Goal: Task Accomplishment & Management: Complete application form

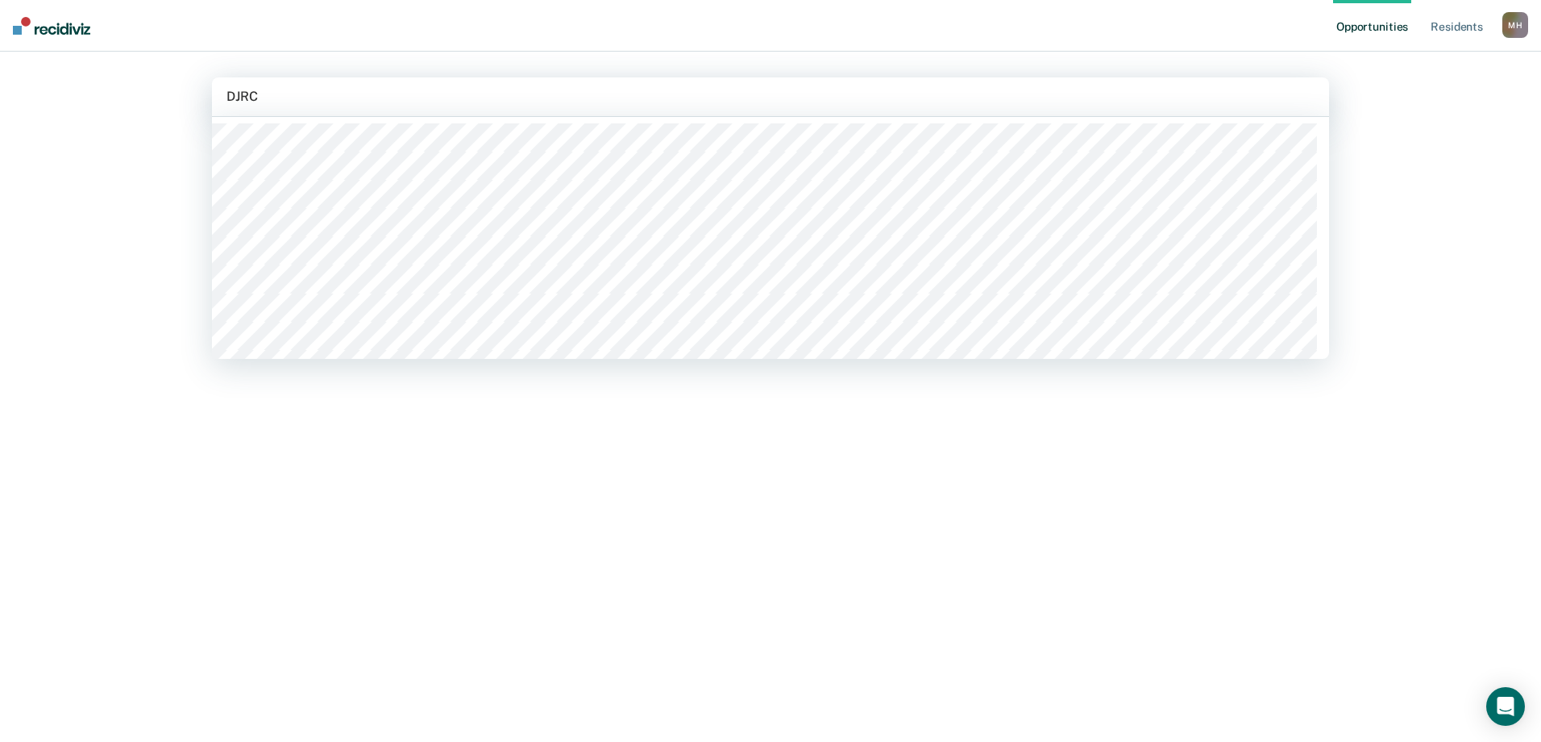
type input "DJRC"
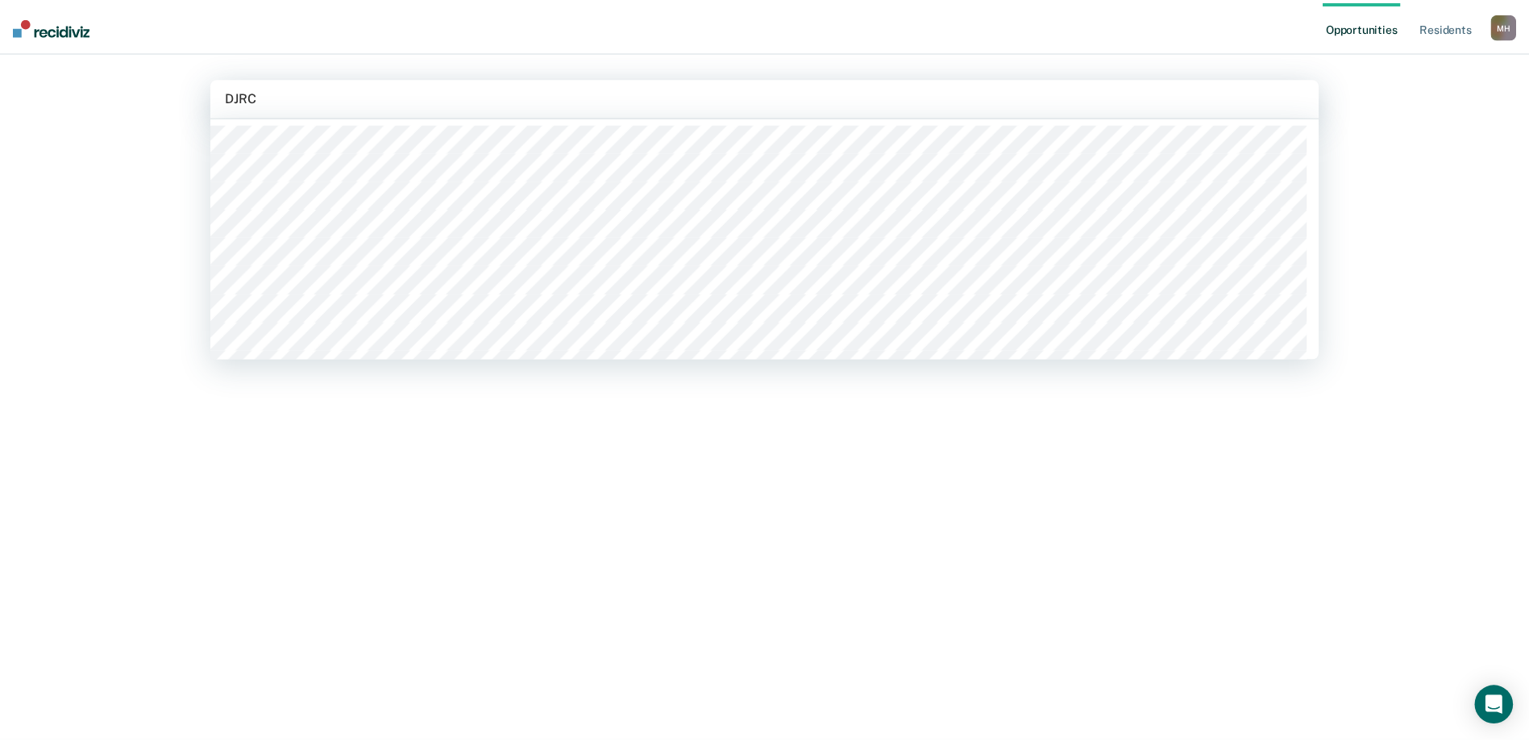
scroll to position [161, 0]
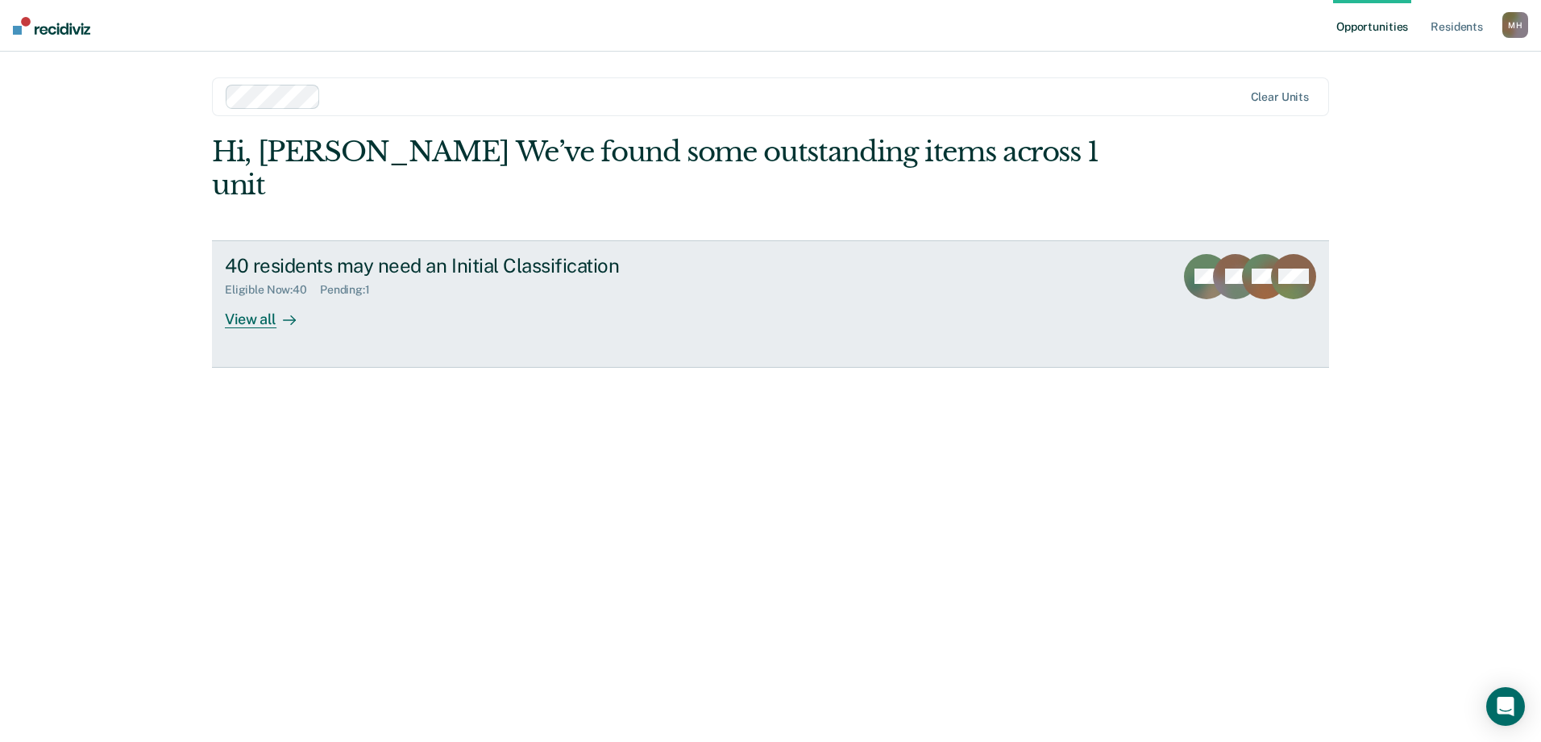
click at [274, 297] on div "View all" at bounding box center [270, 312] width 90 height 31
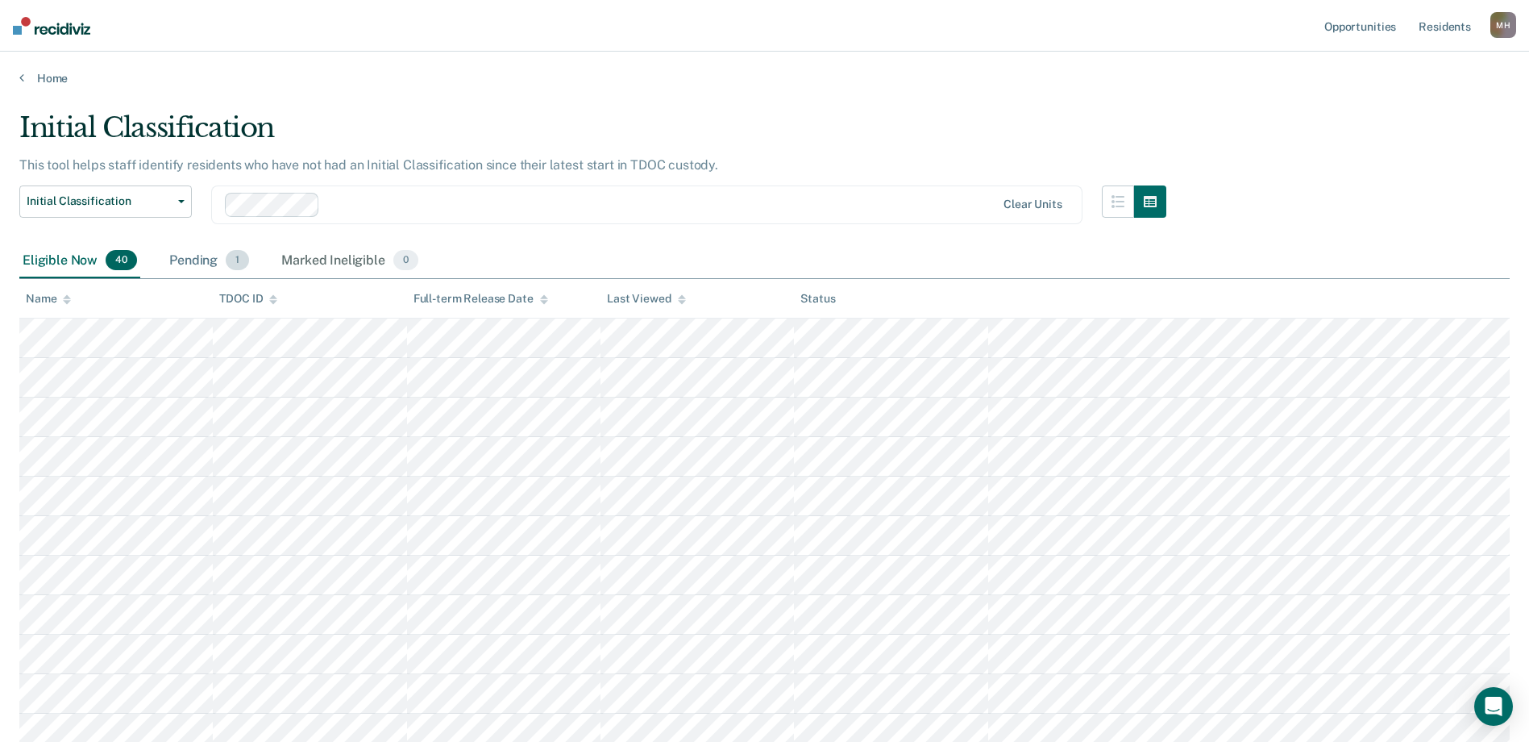
click at [202, 263] on div "Pending 1" at bounding box center [209, 260] width 86 height 35
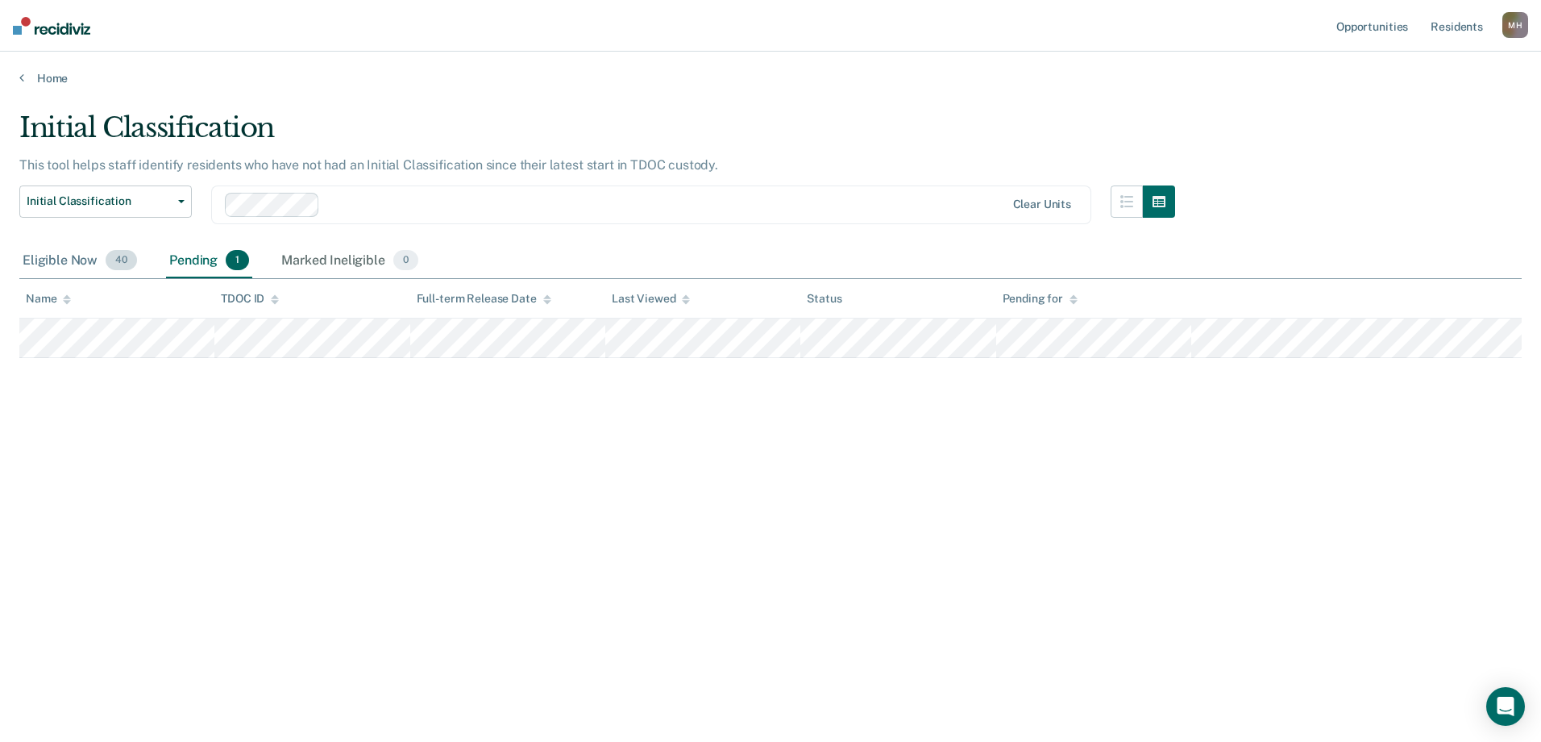
click at [77, 261] on div "Eligible Now 40" at bounding box center [79, 260] width 121 height 35
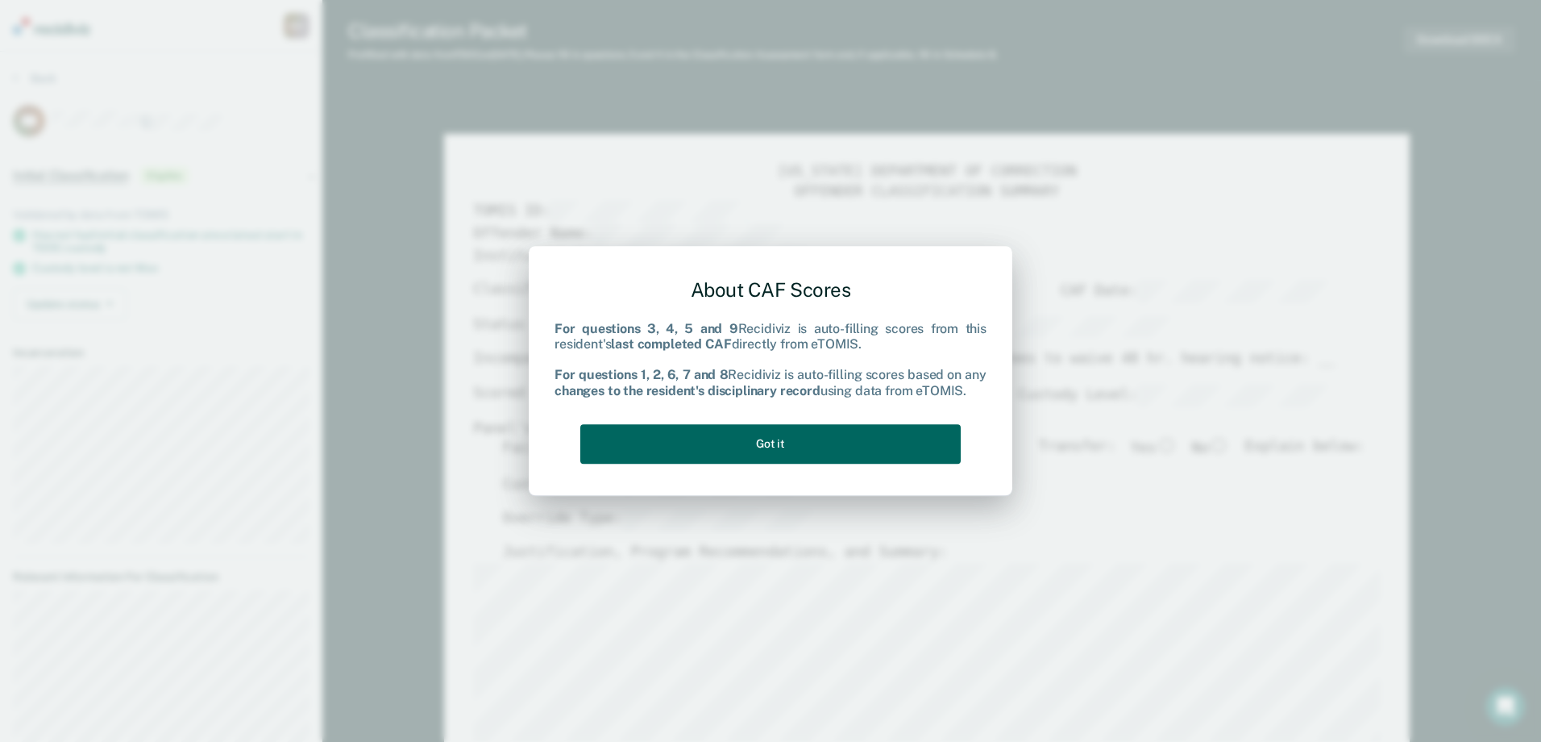
click at [905, 441] on button "Got it" at bounding box center [770, 444] width 381 height 40
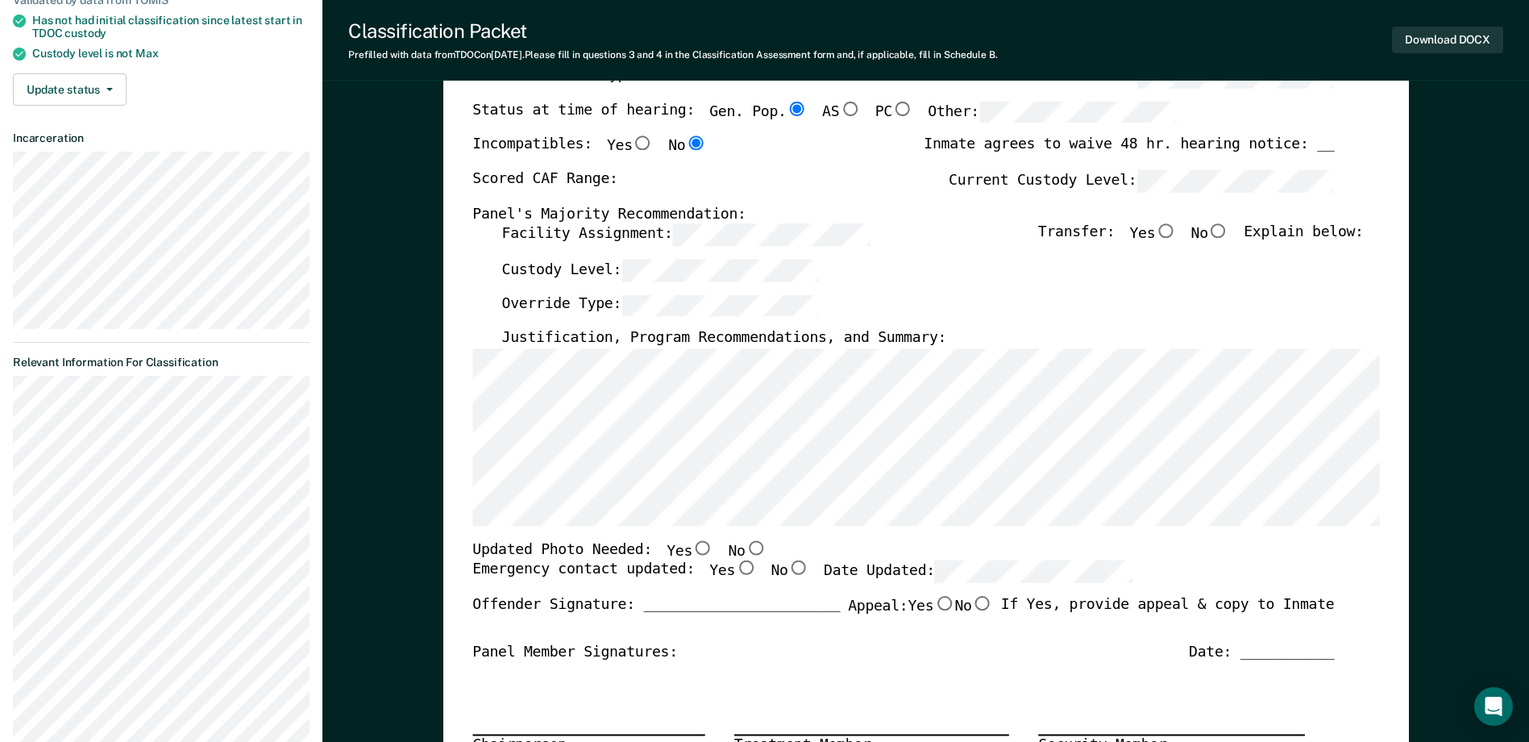
scroll to position [242, 0]
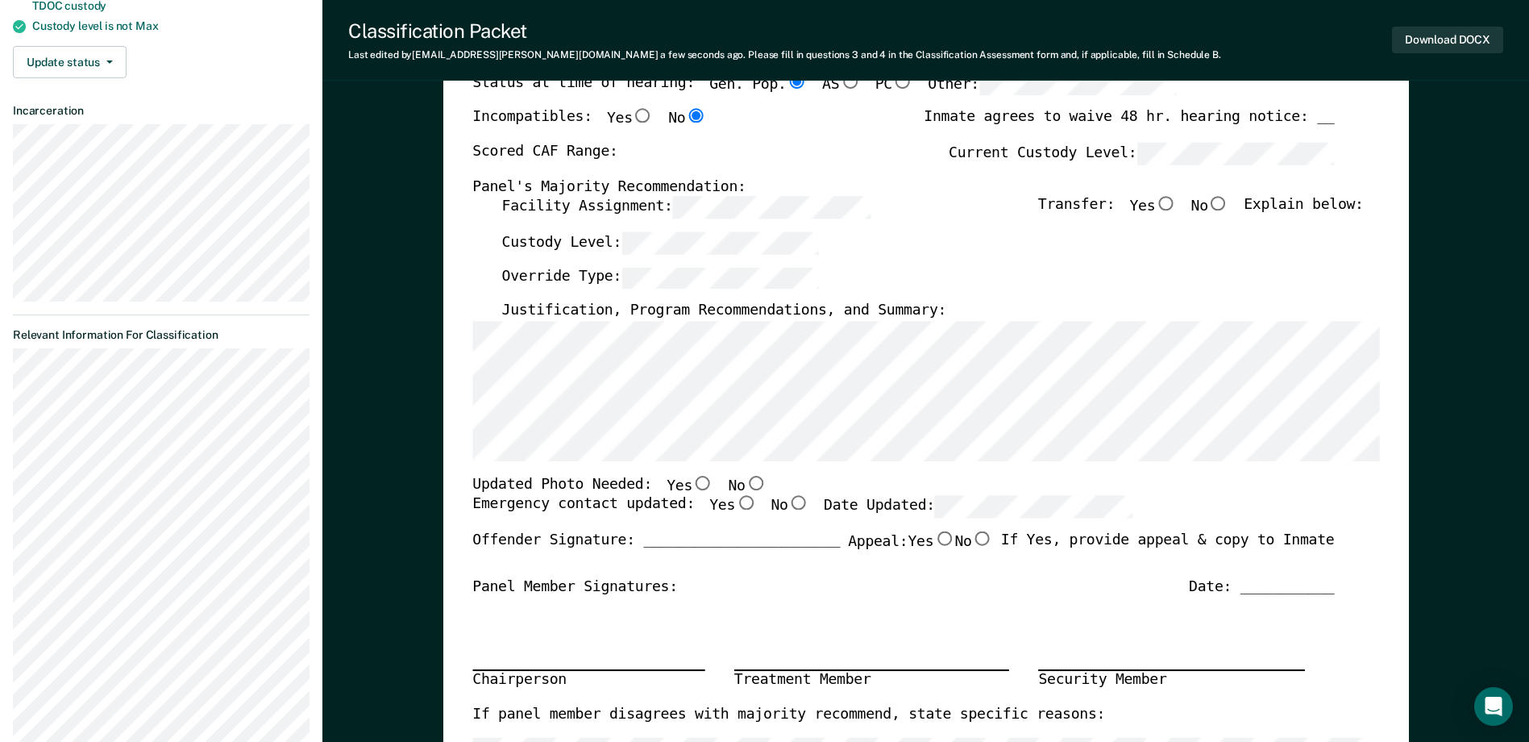
click at [734, 492] on label "No" at bounding box center [747, 486] width 38 height 21
click at [745, 490] on input "No" at bounding box center [755, 483] width 21 height 15
type textarea "x"
radio input "true"
click at [735, 500] on input "Yes" at bounding box center [745, 503] width 21 height 15
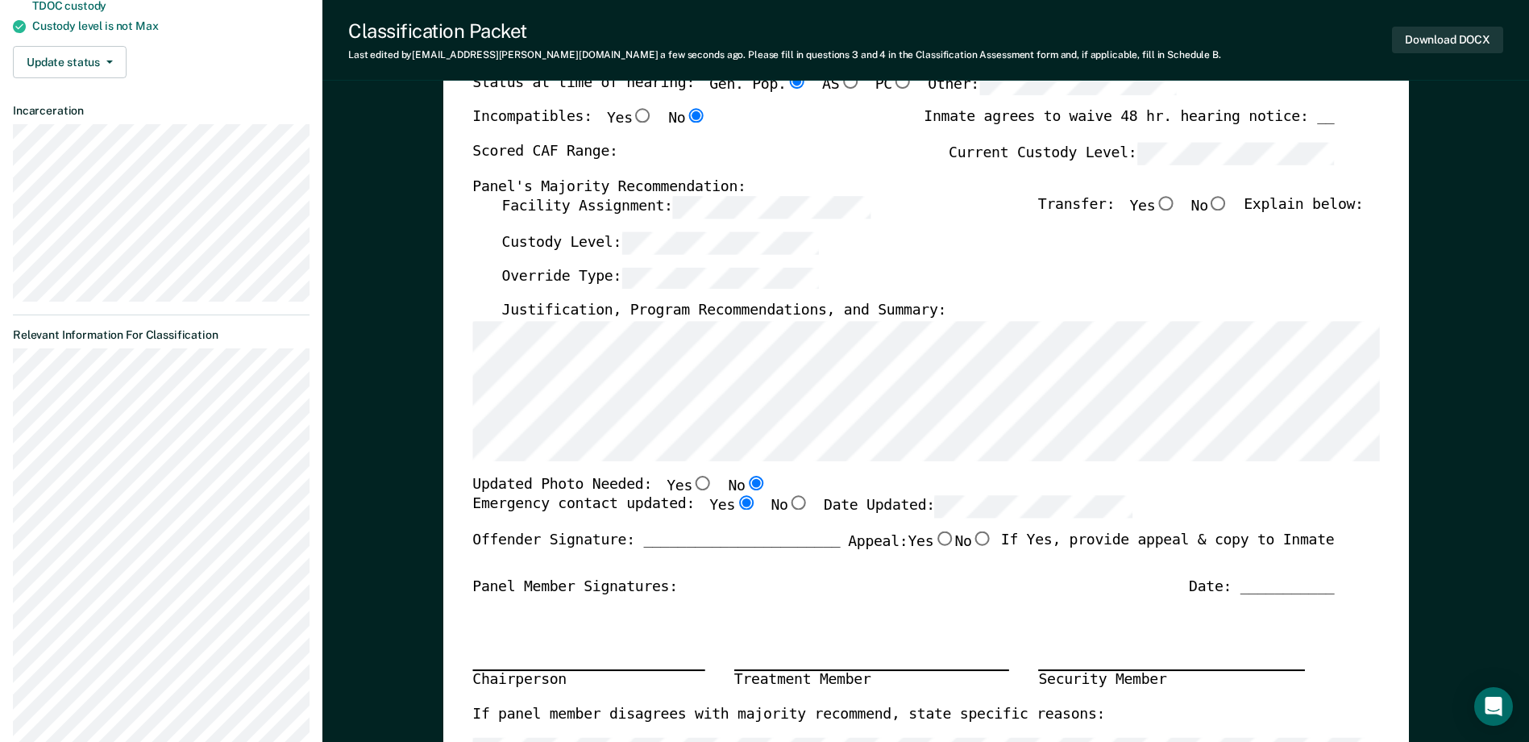
type textarea "x"
radio input "true"
click at [1042, 526] on div "Emergency contact updated: Yes No Date Updated:" at bounding box center [802, 513] width 660 height 35
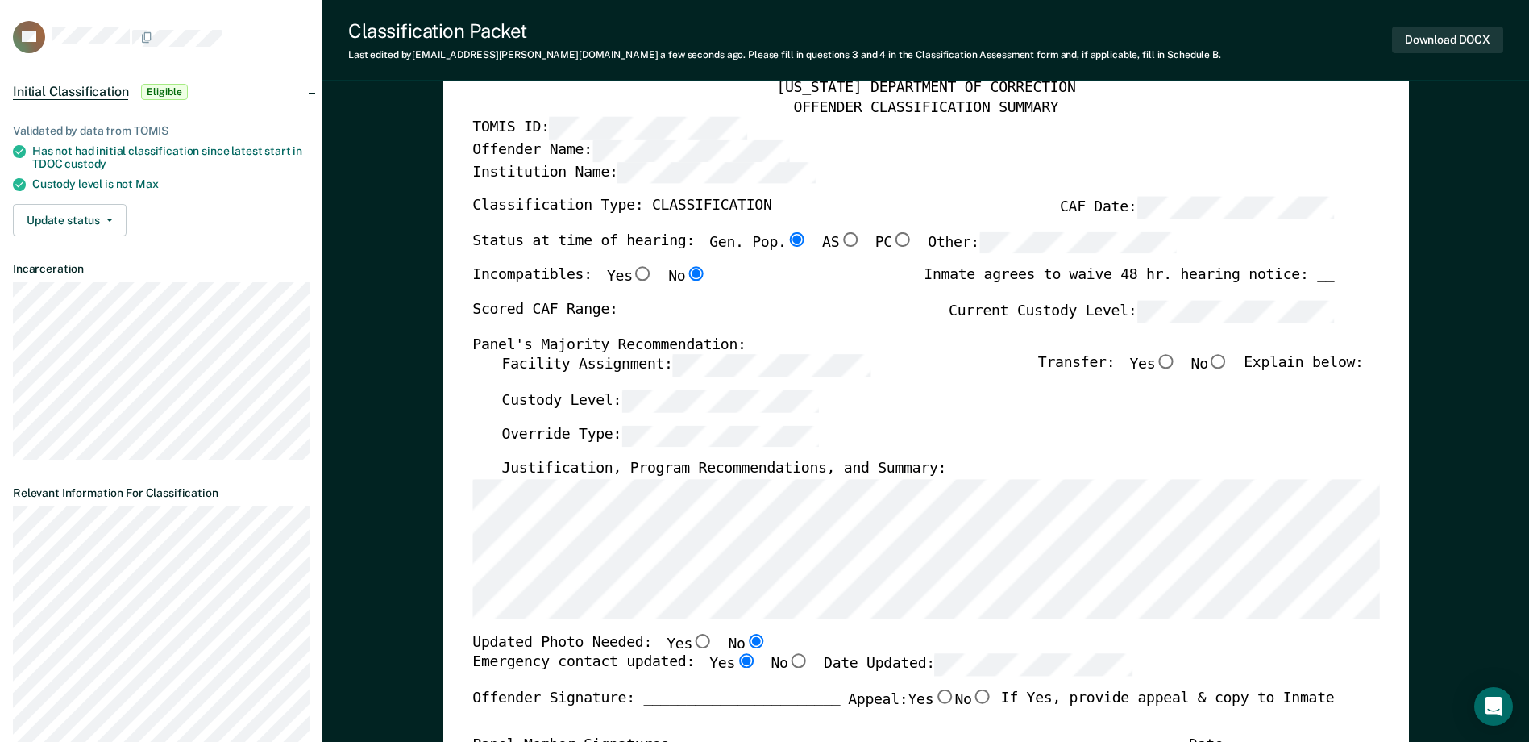
scroll to position [81, 0]
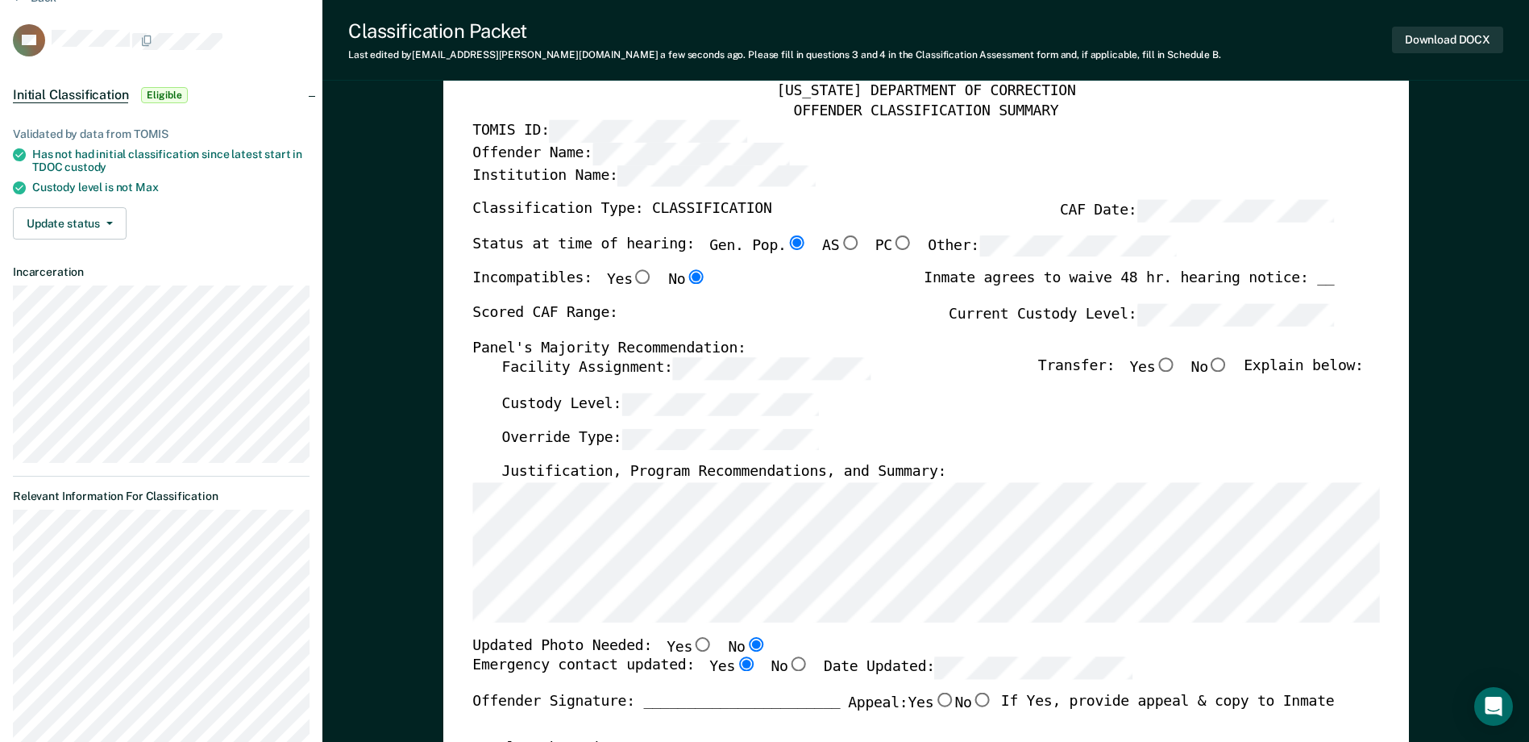
click at [674, 218] on div "[US_STATE] DEPARTMENT OF CORRECTION OFFENDER CLASSIFICATION SUMMARY TOMIS ID: O…" at bounding box center [925, 661] width 907 height 1159
type textarea "x"
radio input "false"
click at [482, 362] on div "[US_STATE] DEPARTMENT OF CORRECTION OFFENDER CLASSIFICATION SUMMARY TOMIS ID: O…" at bounding box center [925, 661] width 907 height 1159
click at [739, 308] on div "Scored CAF Range: Current Custody Level:" at bounding box center [903, 321] width 862 height 35
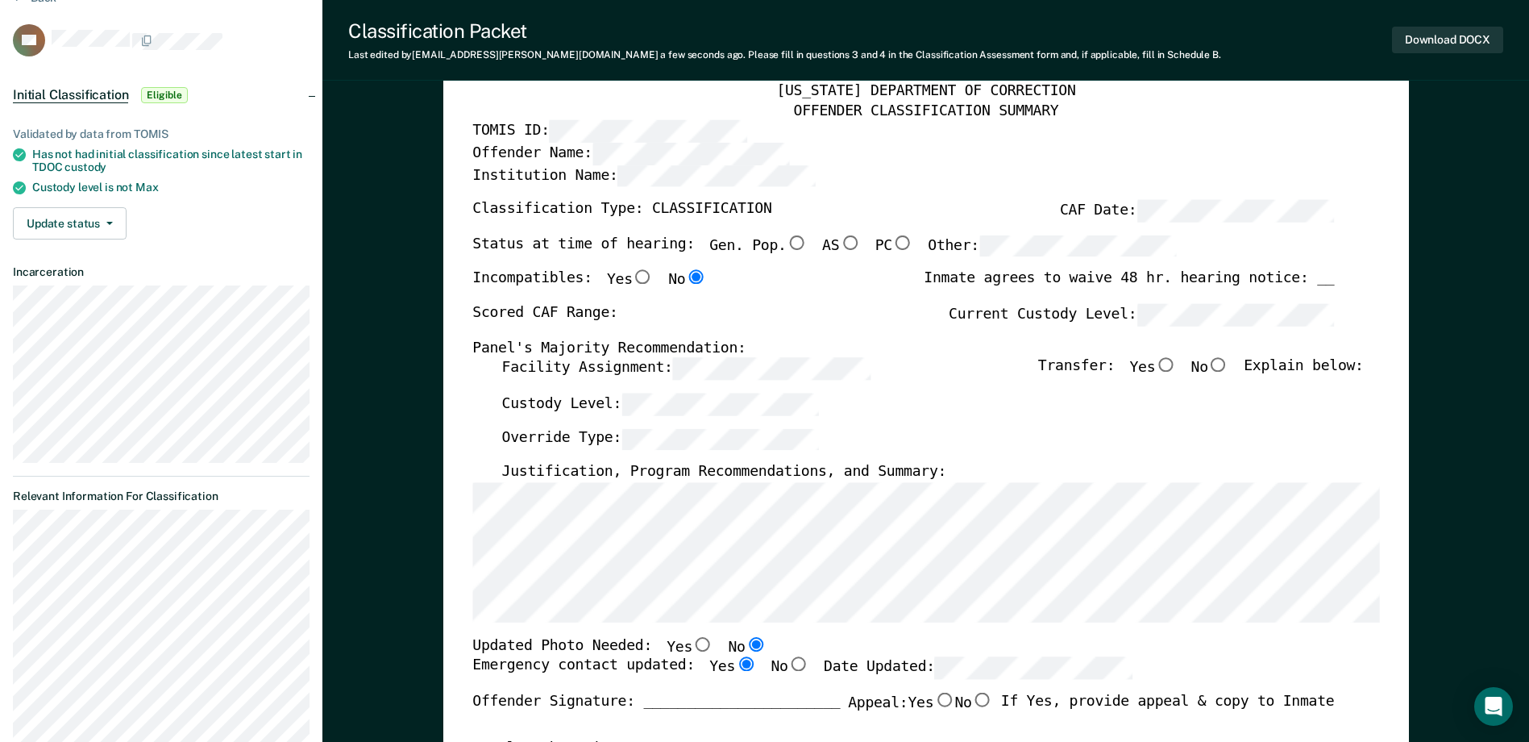
click at [1176, 368] on input "Yes" at bounding box center [1165, 365] width 21 height 15
type textarea "x"
radio input "true"
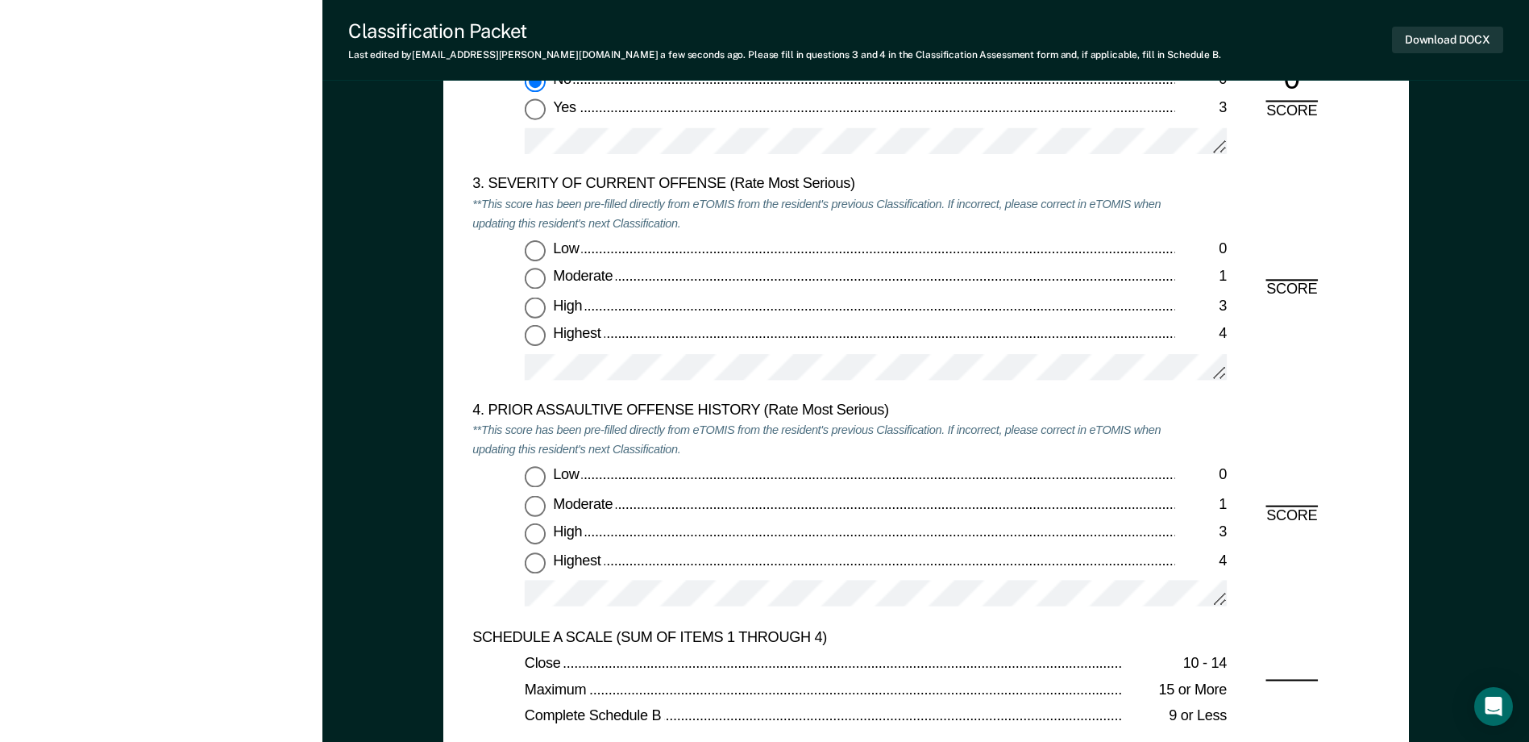
scroll to position [1935, 0]
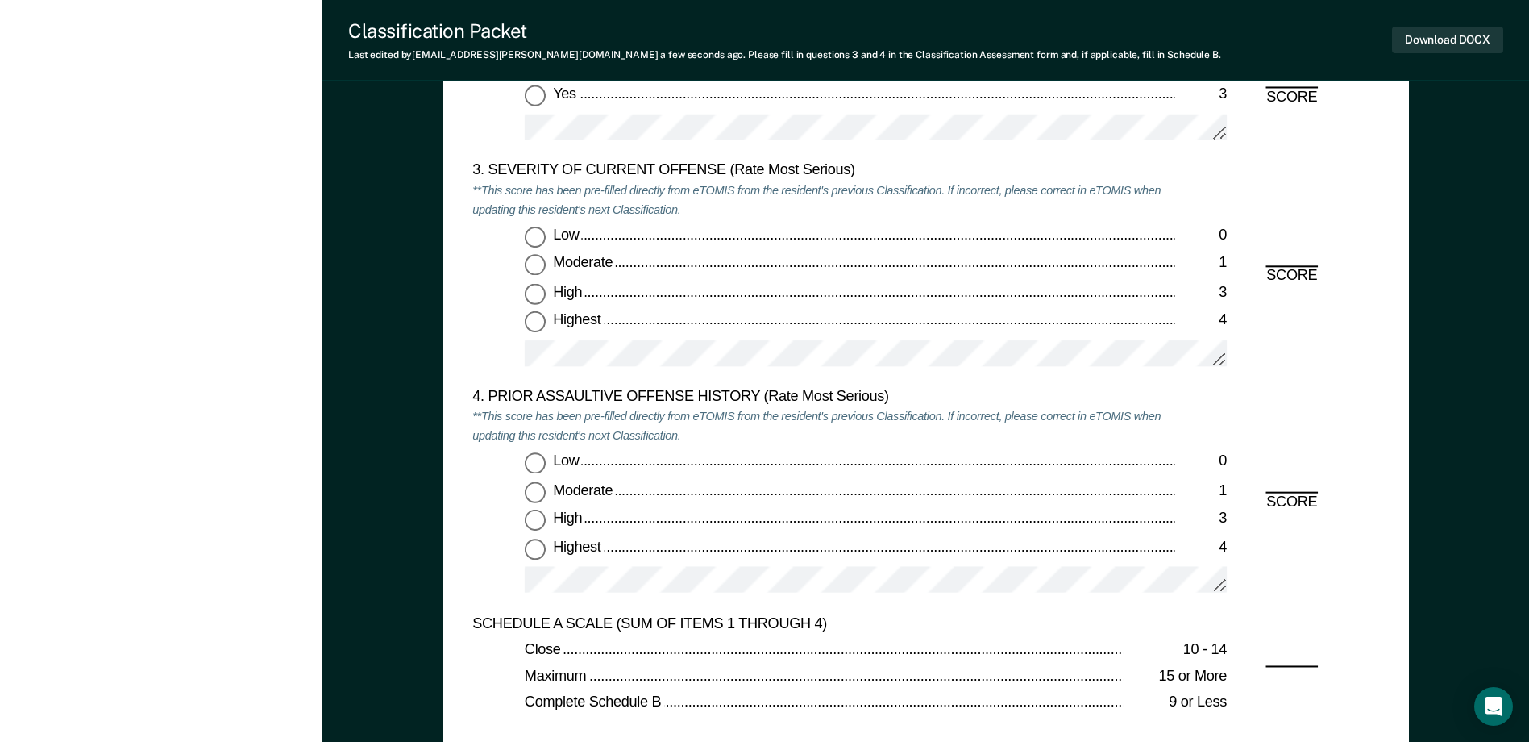
click at [532, 260] on input "Moderate 1" at bounding box center [535, 265] width 21 height 21
type textarea "x"
radio input "true"
click at [537, 460] on input "Low 0" at bounding box center [535, 463] width 21 height 21
type textarea "x"
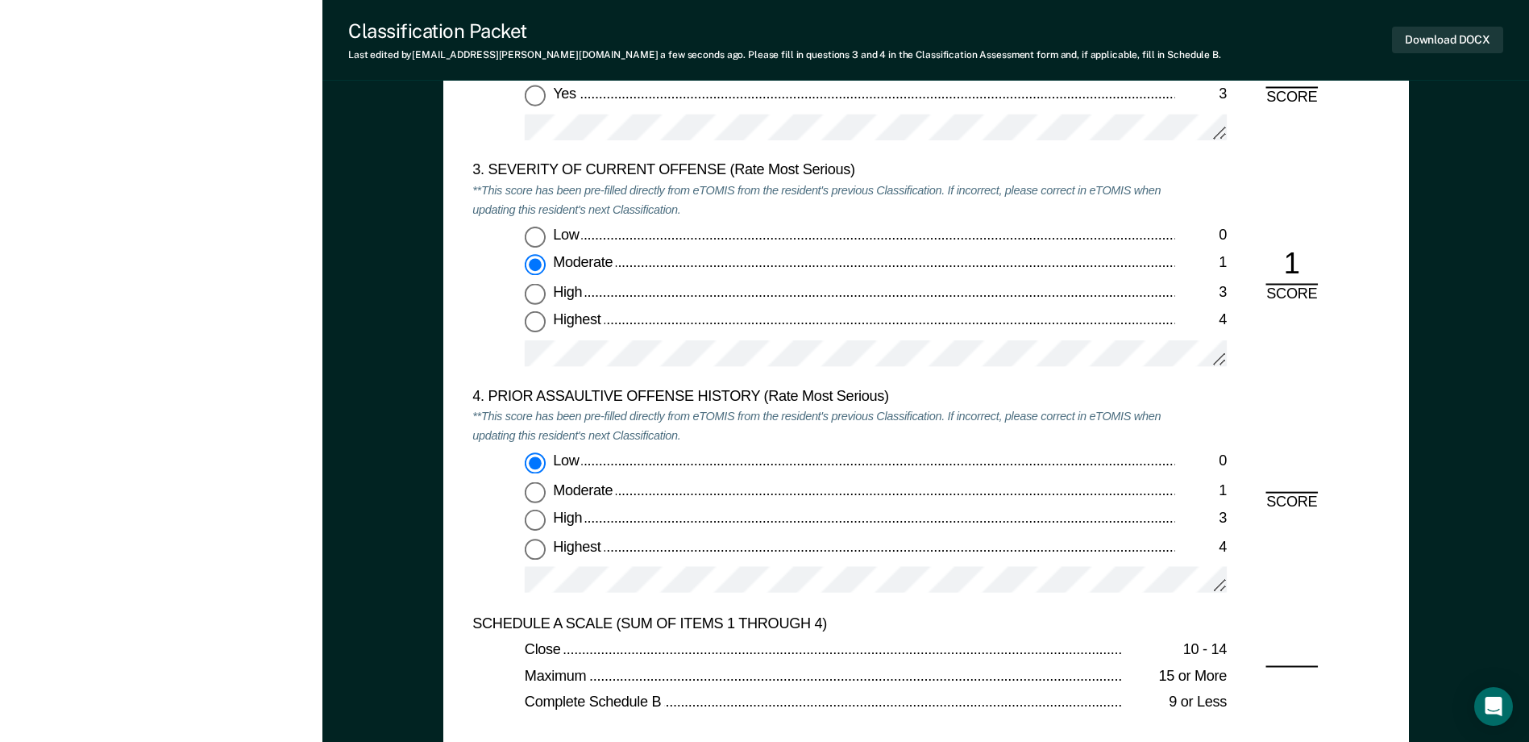
radio input "true"
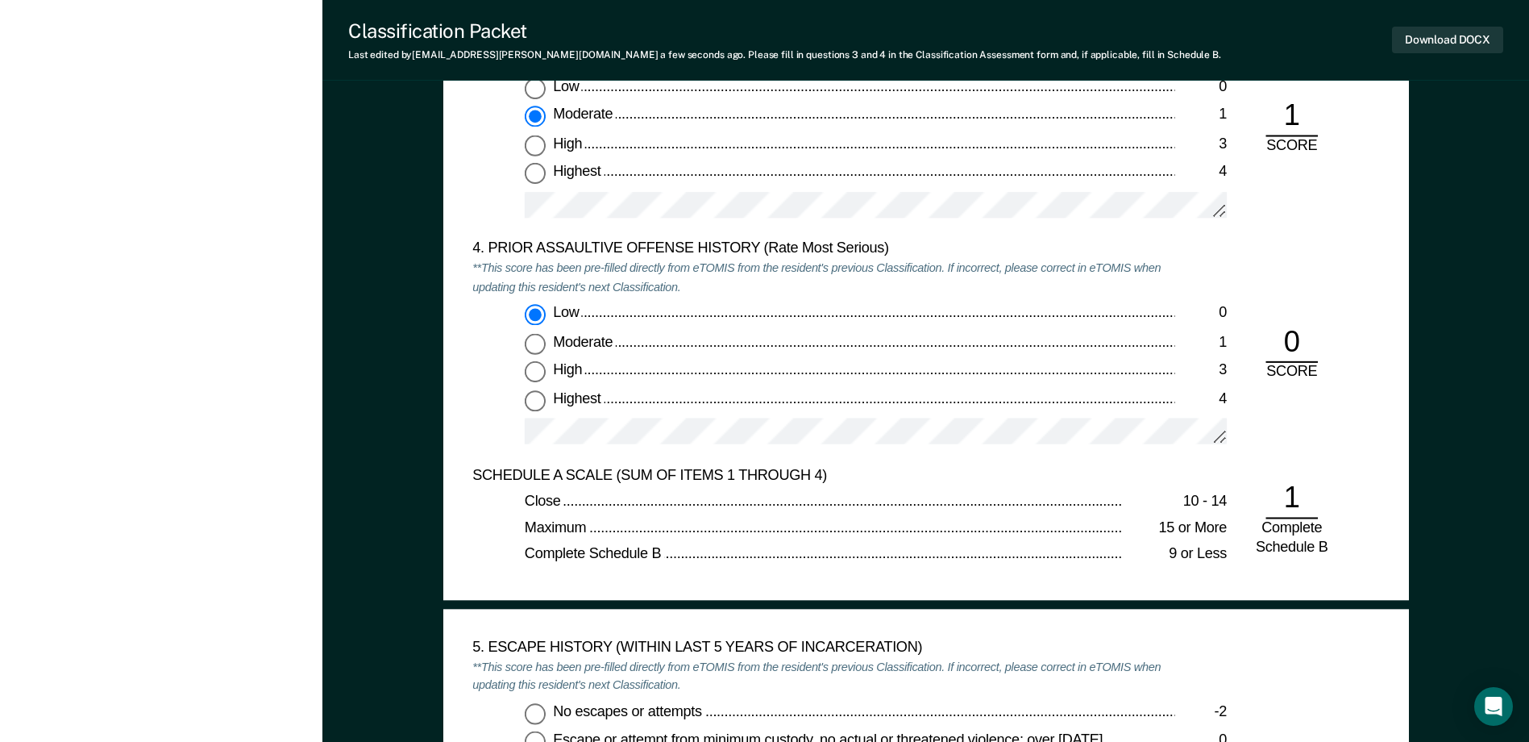
scroll to position [2338, 0]
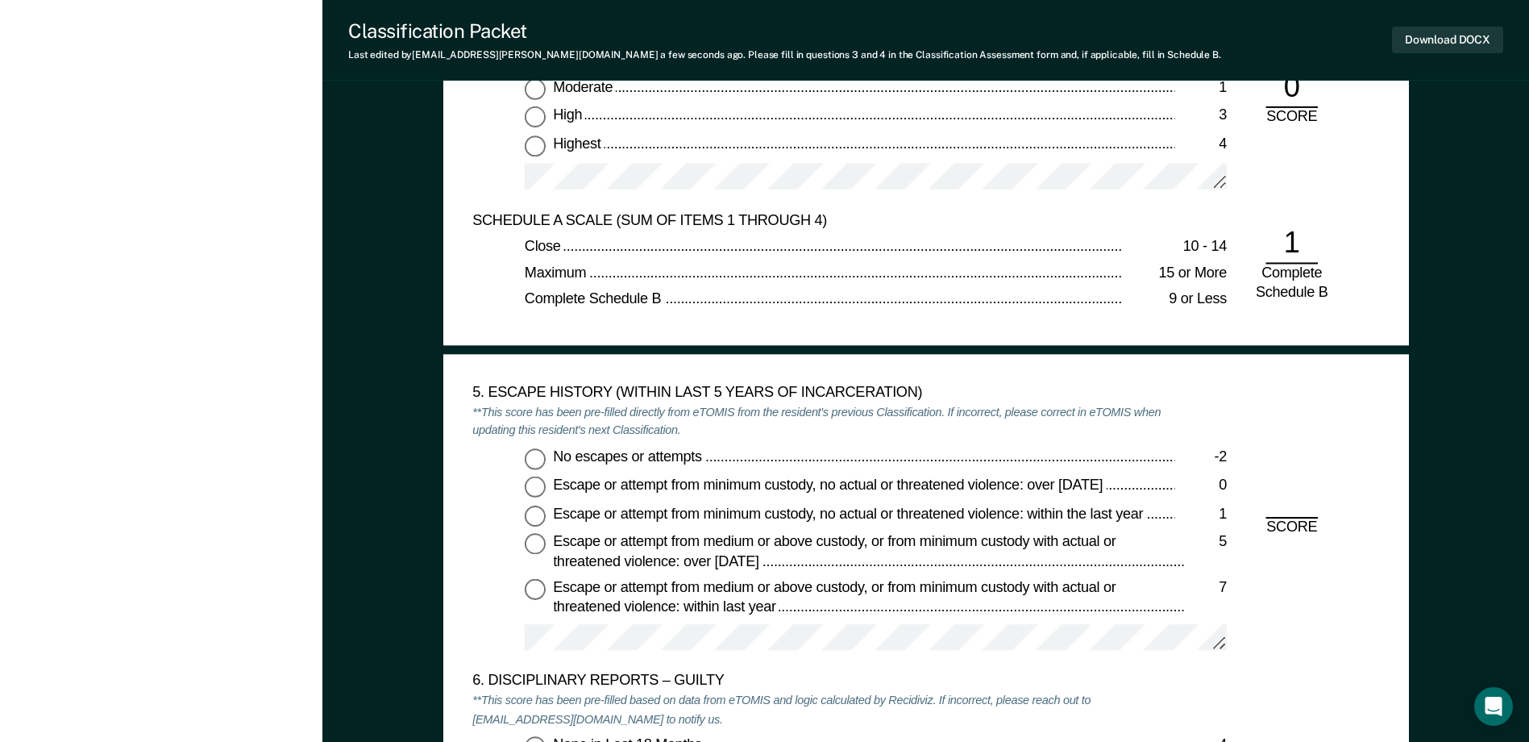
click at [534, 458] on input "No escapes or attempts -2" at bounding box center [535, 458] width 21 height 21
type textarea "x"
radio input "true"
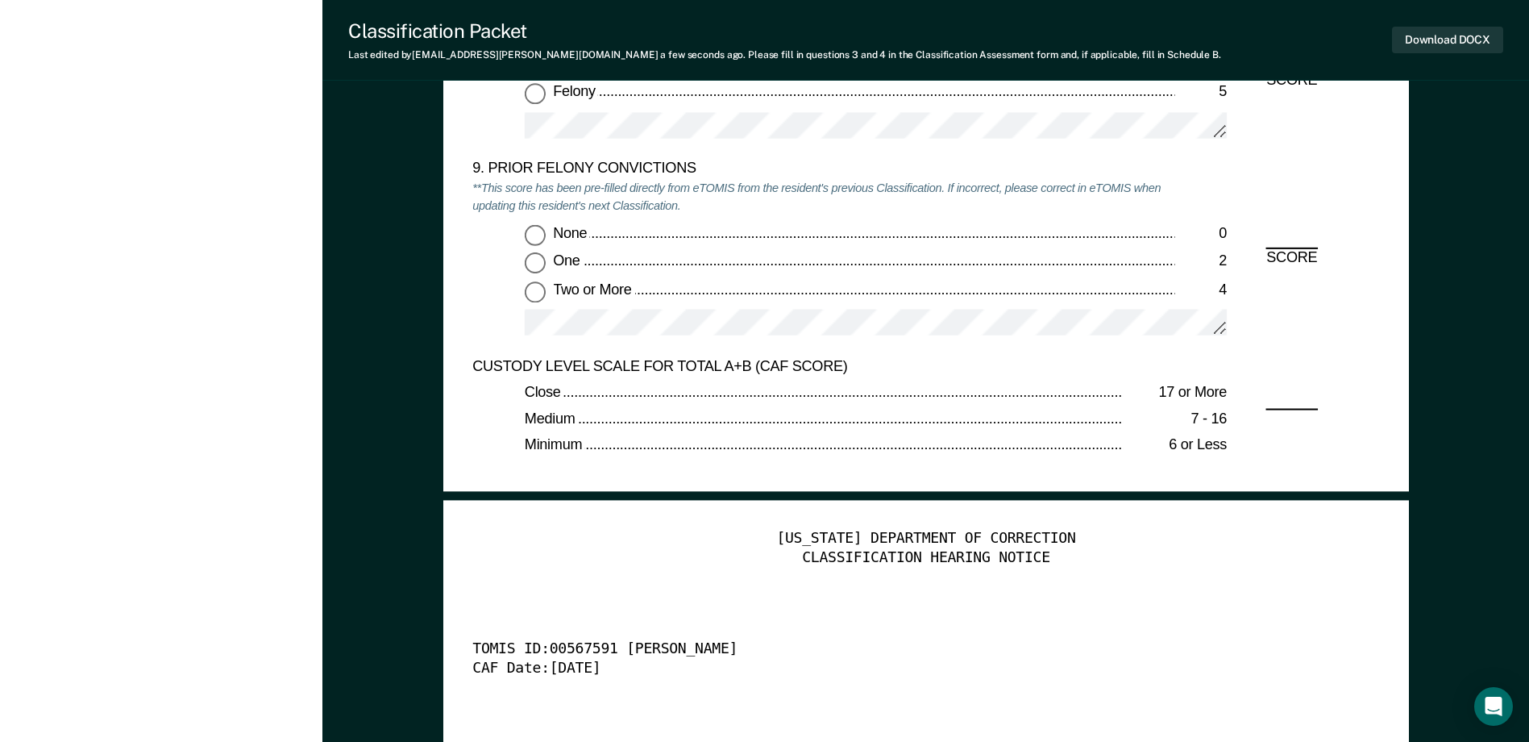
scroll to position [3547, 0]
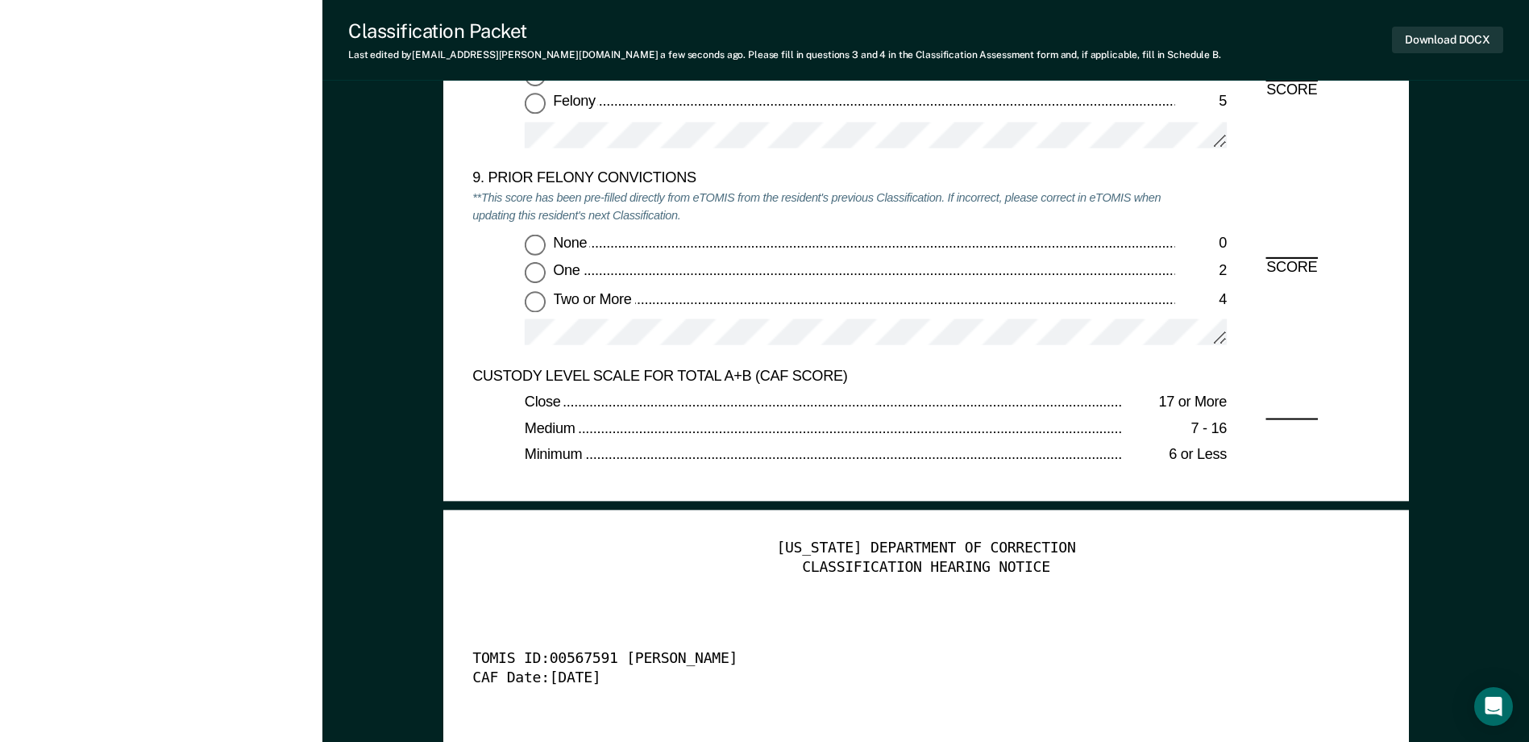
click at [533, 307] on input "Two or More 4" at bounding box center [535, 301] width 21 height 21
type textarea "x"
radio input "true"
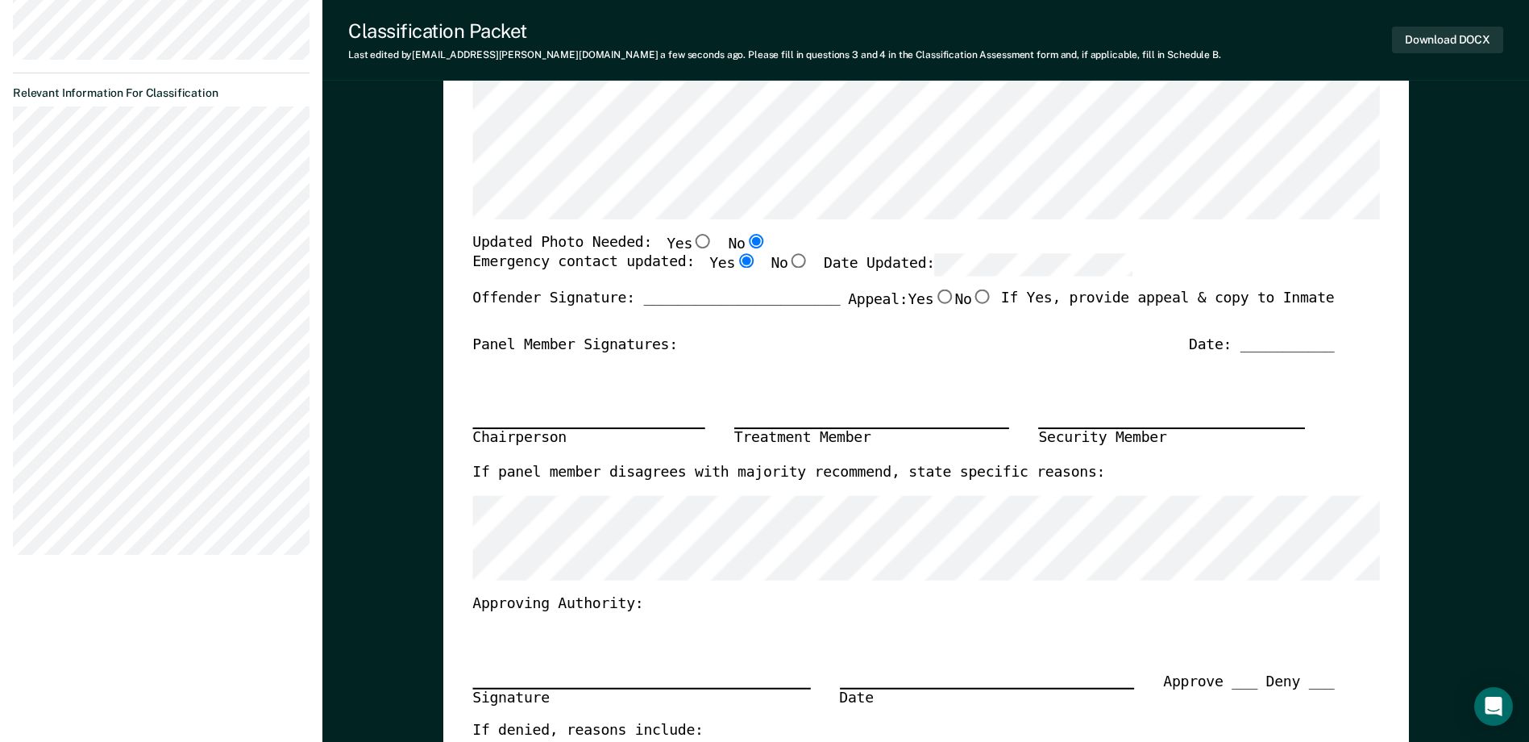
scroll to position [161, 0]
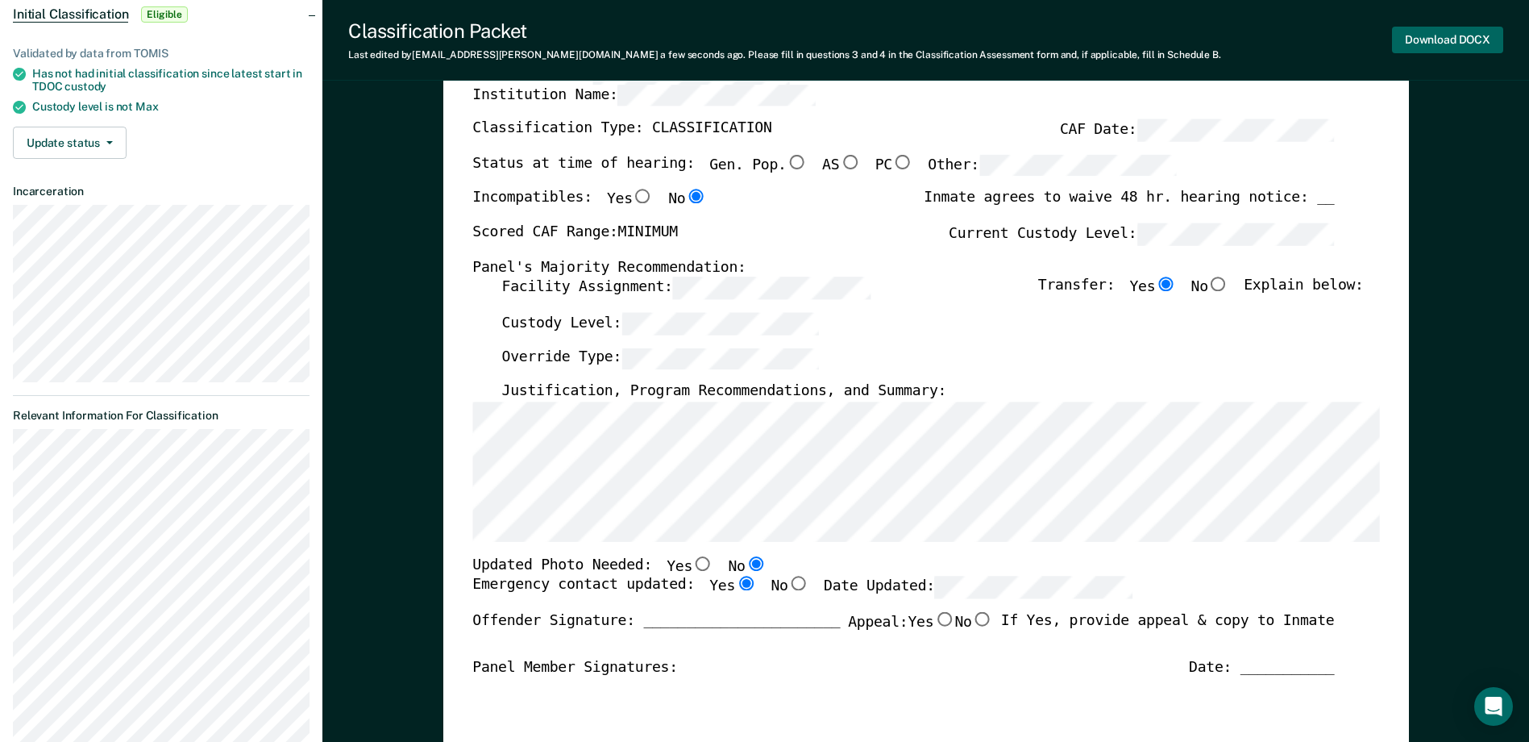
click at [1423, 46] on button "Download DOCX" at bounding box center [1447, 40] width 111 height 27
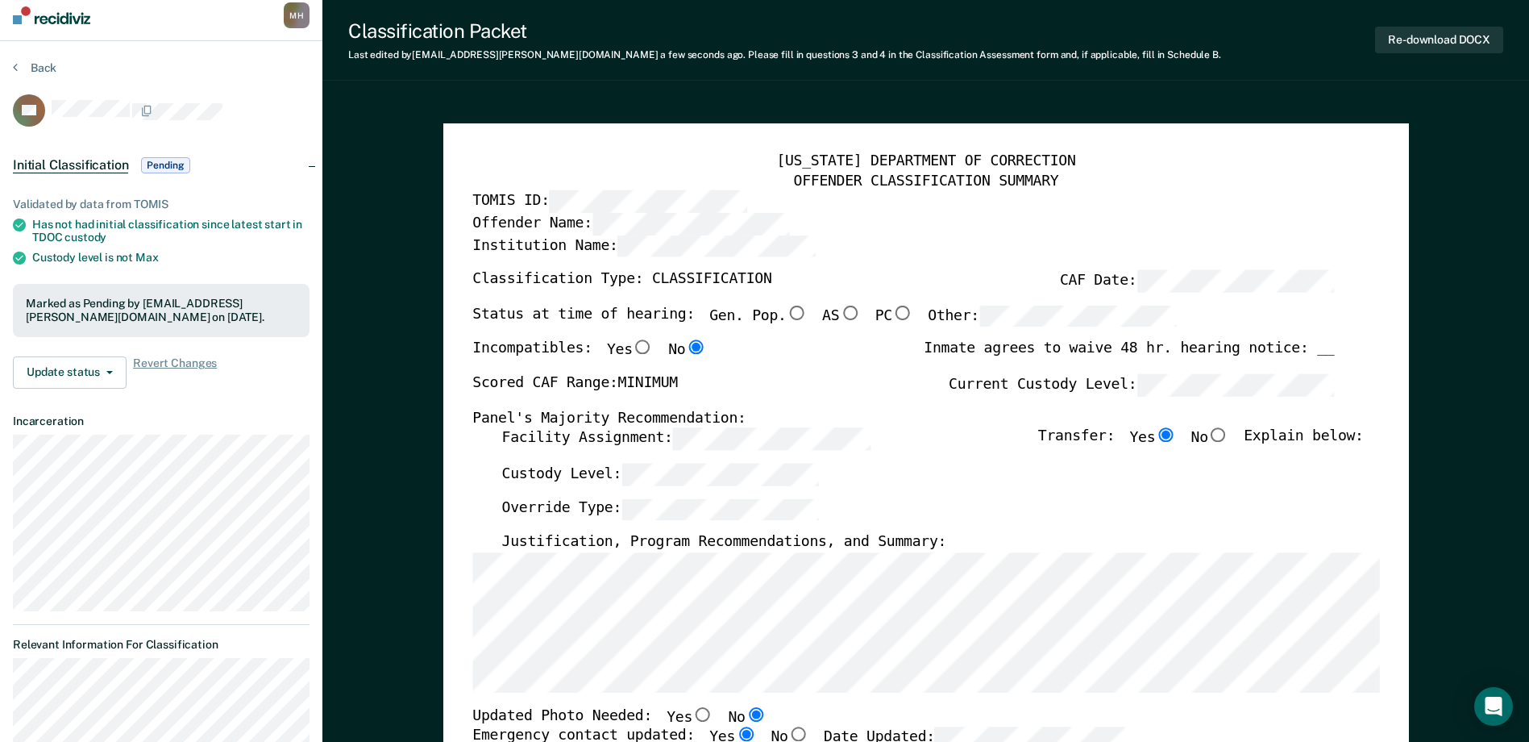
scroll to position [0, 0]
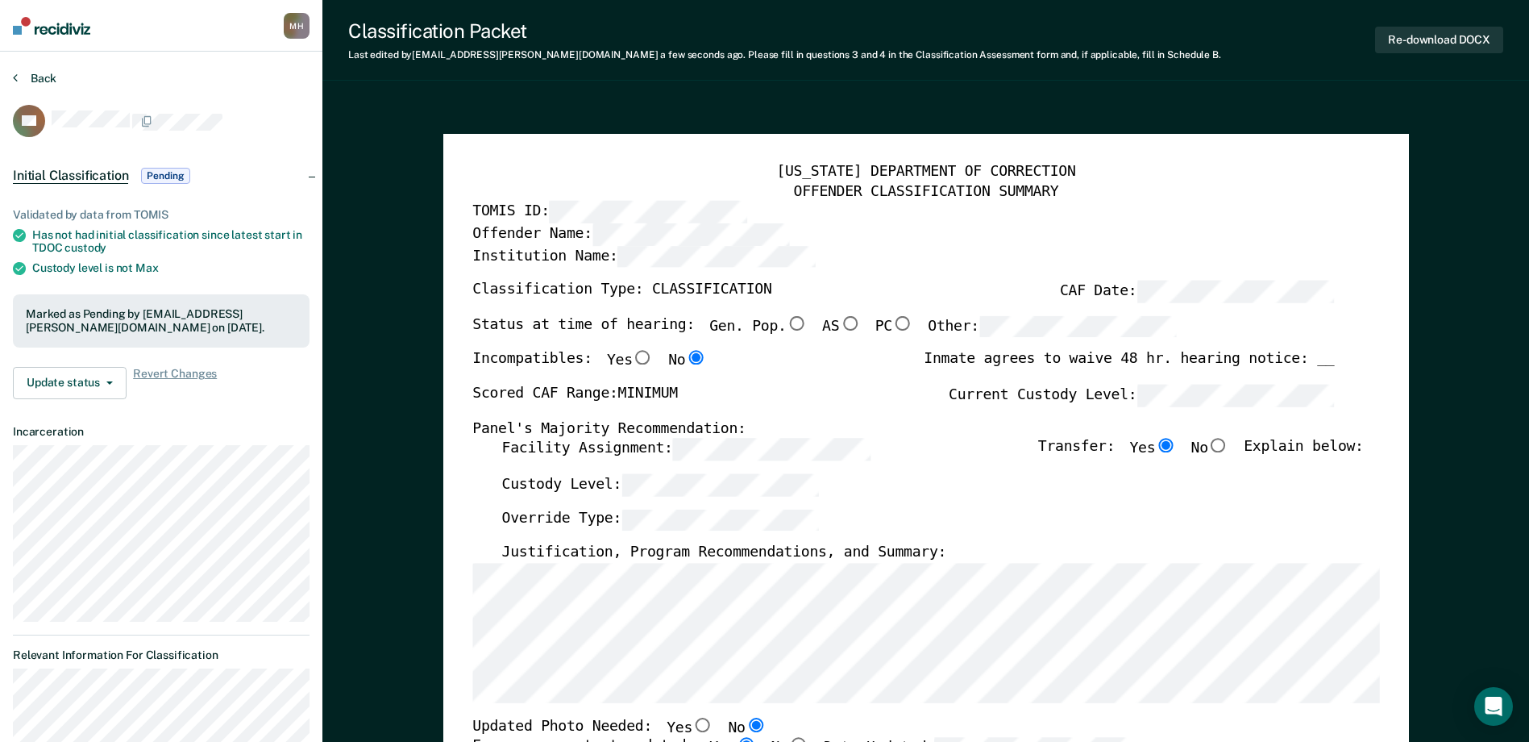
click at [39, 81] on button "Back" at bounding box center [35, 78] width 44 height 15
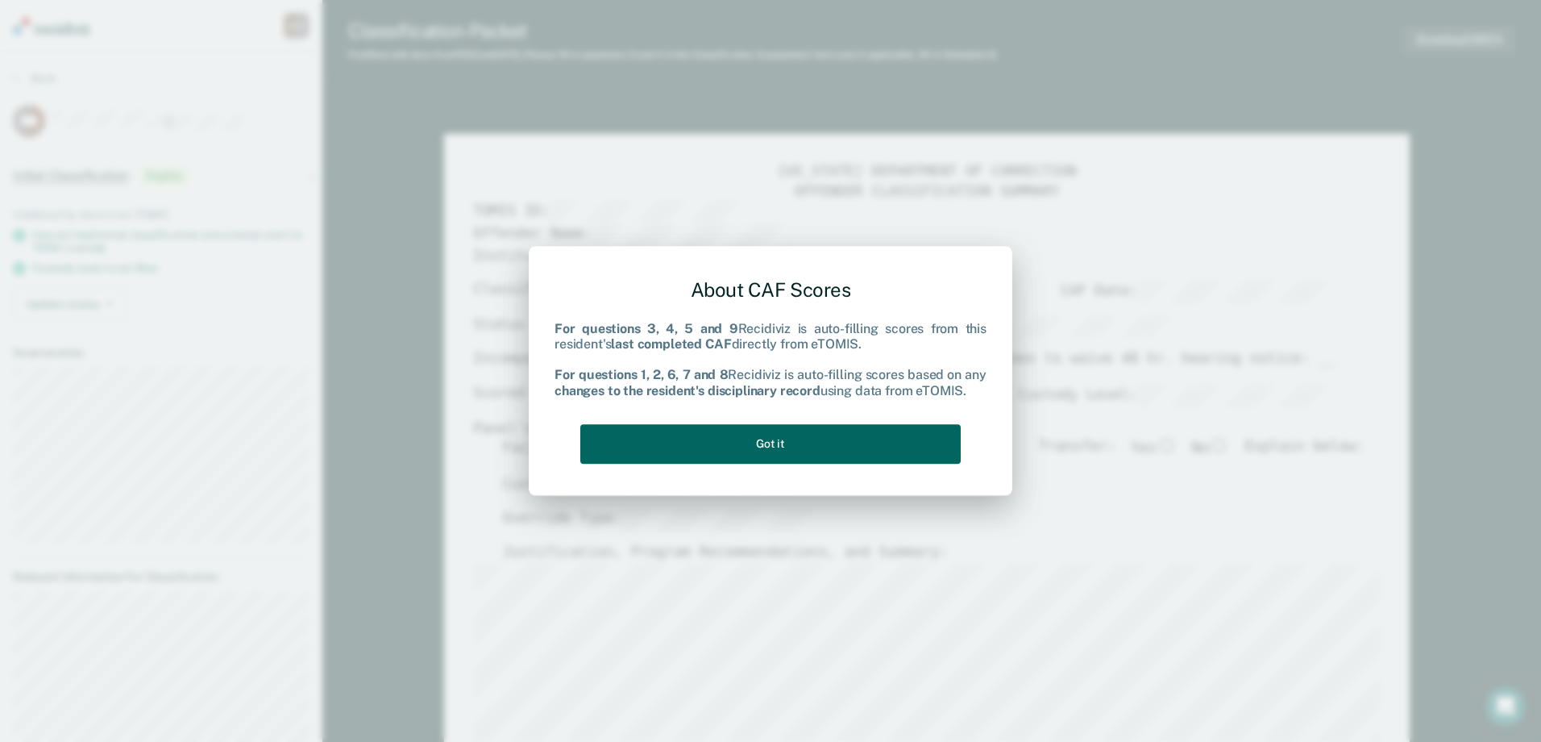
click at [690, 437] on button "Got it" at bounding box center [770, 444] width 381 height 40
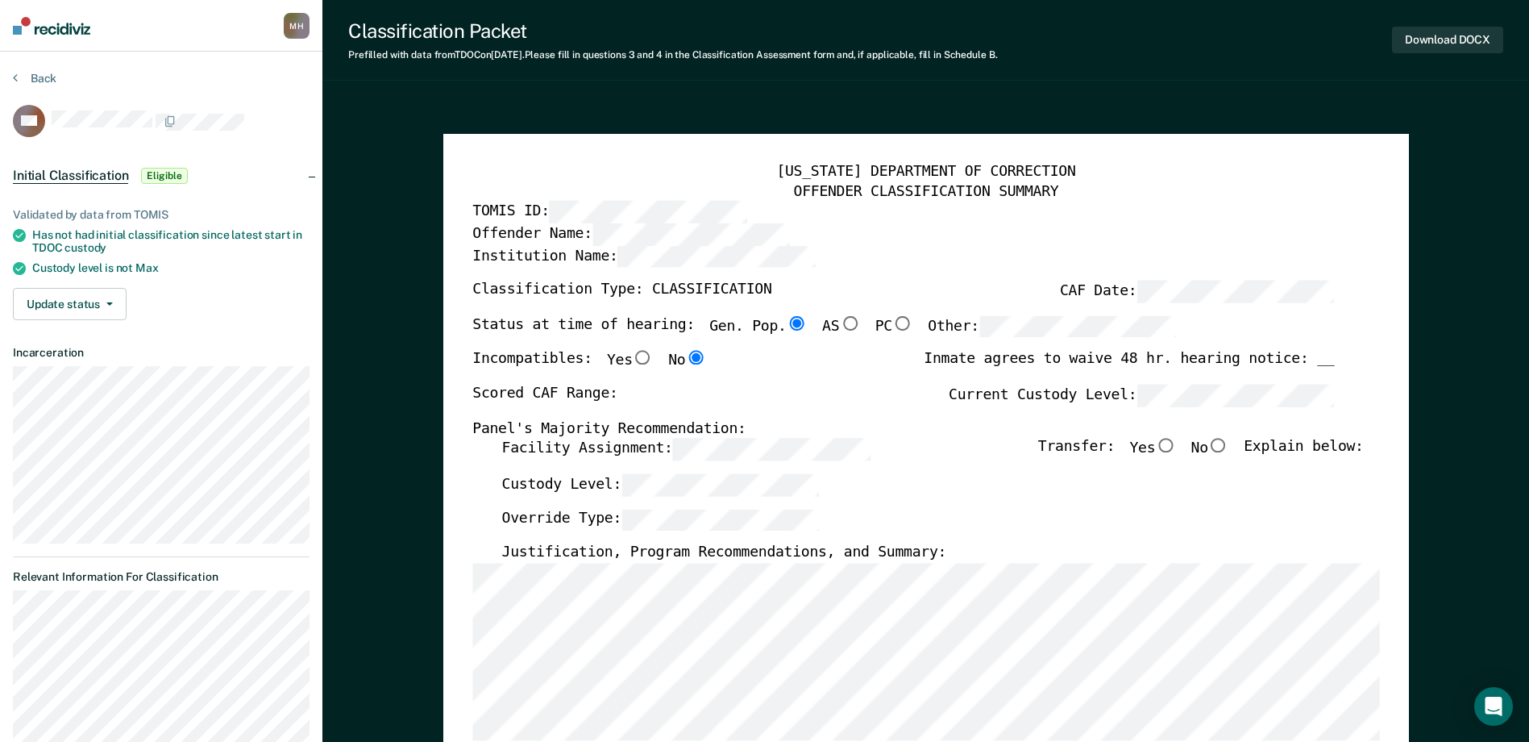
type textarea "x"
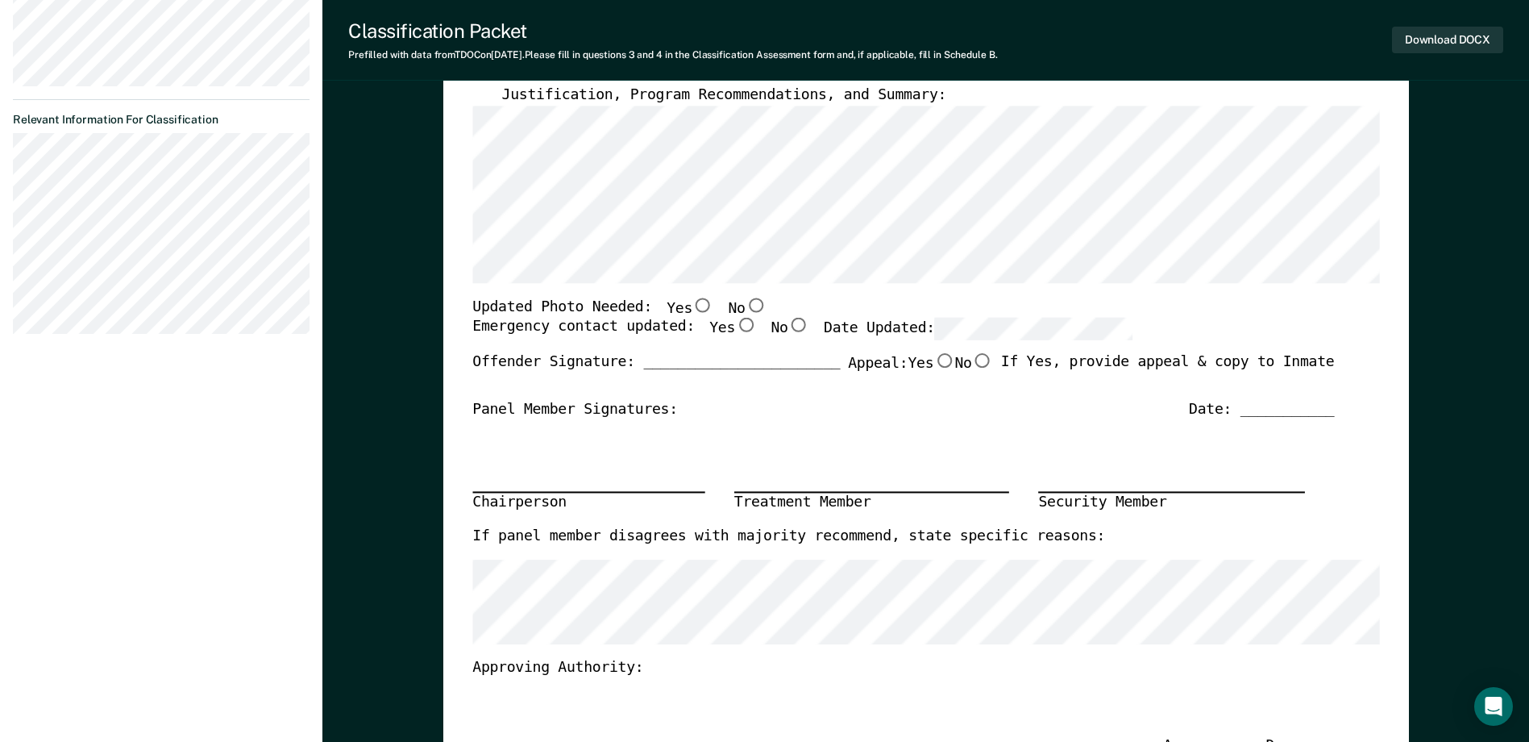
scroll to position [484, 0]
